Goal: Navigation & Orientation: Find specific page/section

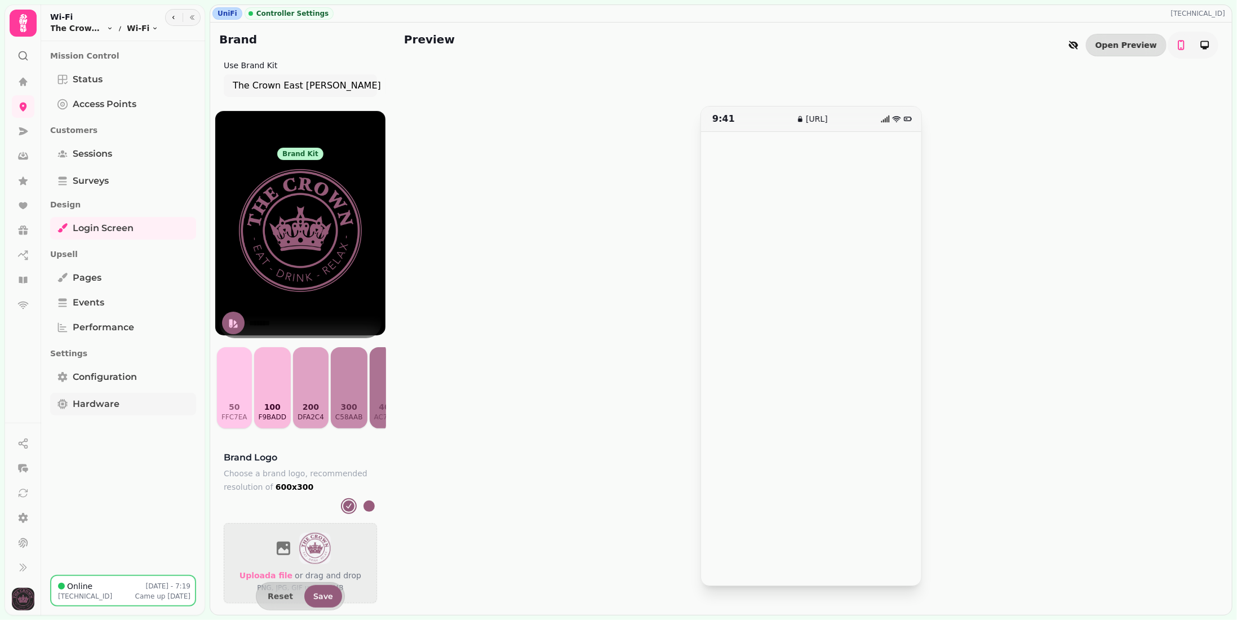
click at [97, 400] on span "Hardware" at bounding box center [96, 404] width 47 height 14
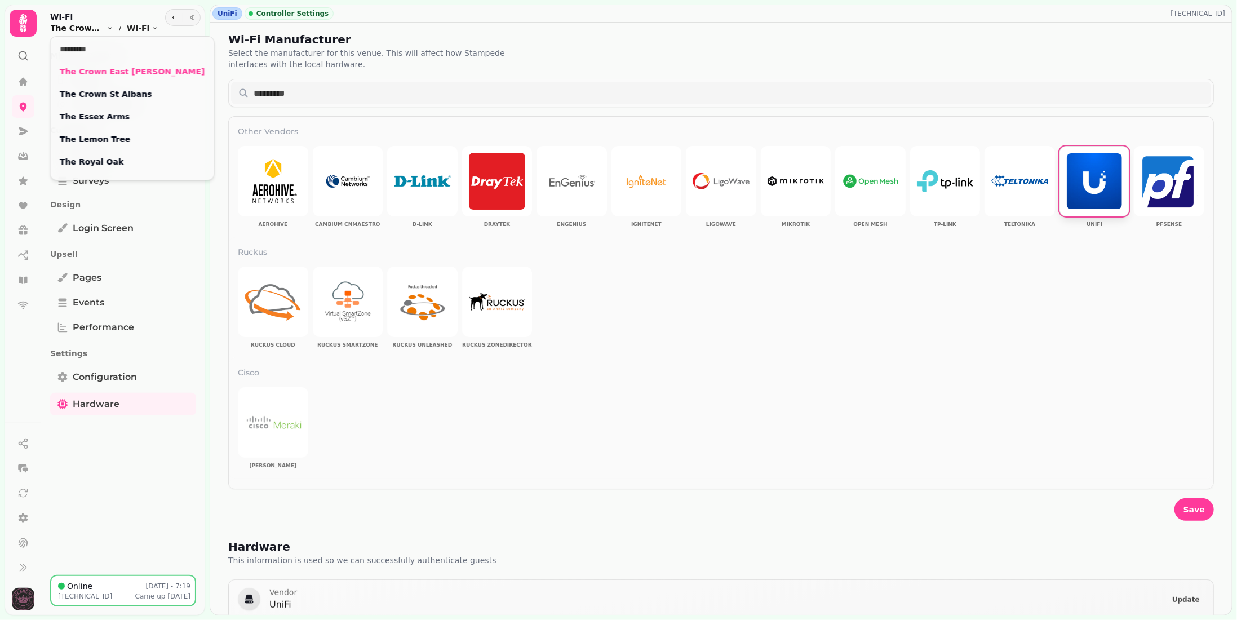
click at [107, 25] on html "UniFi Controller Settings [TECHNICAL_ID] Wi-Fi Manufacturer Select the manufact…" at bounding box center [618, 310] width 1237 height 620
click at [103, 119] on link "The Essex Arms" at bounding box center [132, 116] width 145 height 11
click at [96, 405] on html "UniFi Controller Settings [TECHNICAL_ID] Wi-Fi Manufacturer Select the manufact…" at bounding box center [618, 310] width 1237 height 620
click at [23, 307] on icon at bounding box center [22, 304] width 11 height 11
